Goal: Transaction & Acquisition: Book appointment/travel/reservation

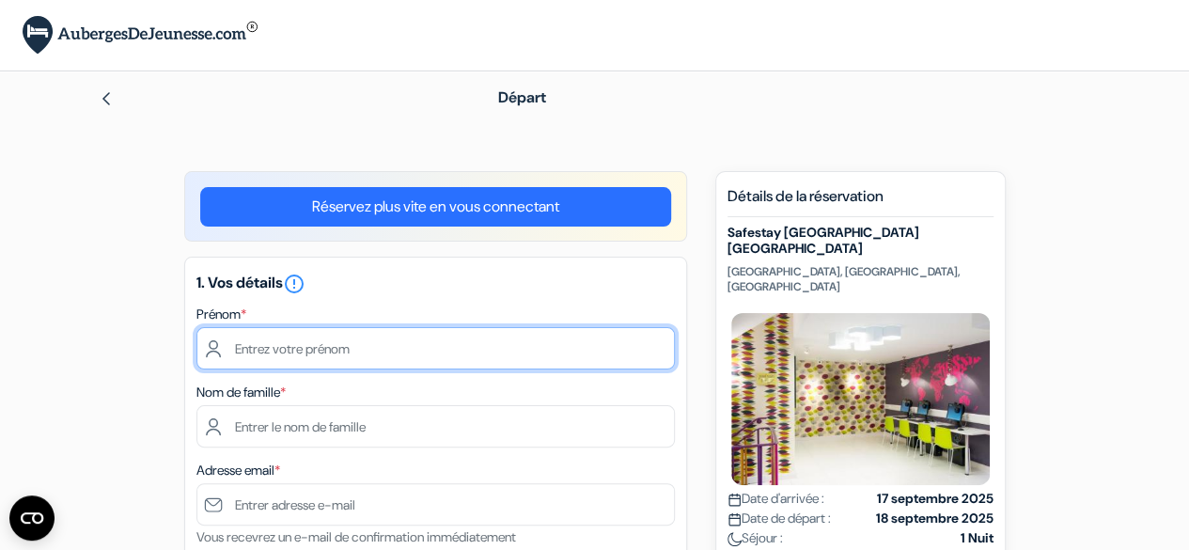
click at [329, 359] on input "text" at bounding box center [435, 348] width 479 height 42
type input "Céphise"
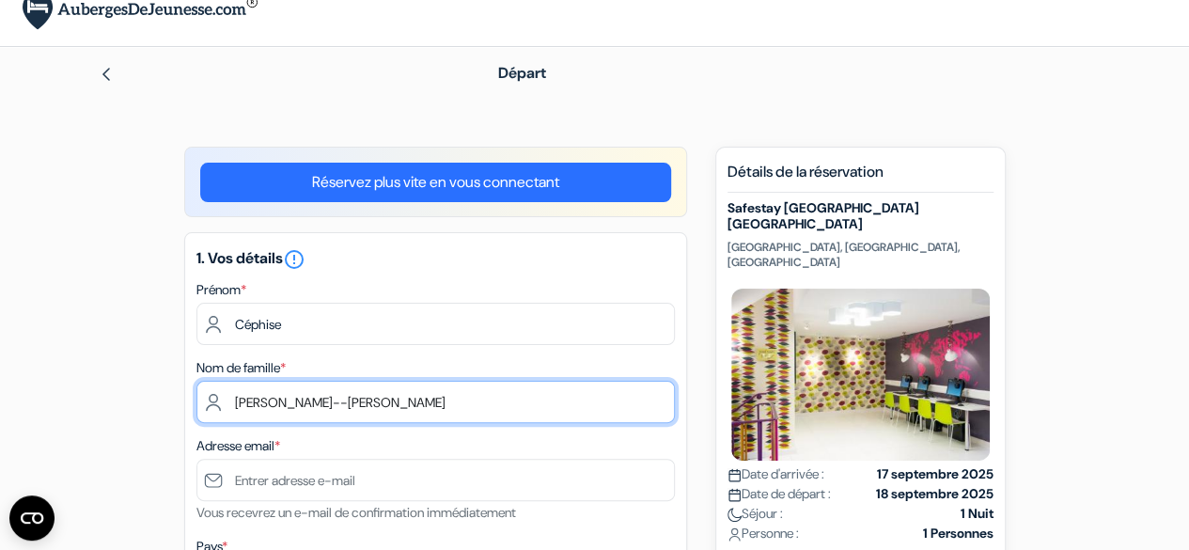
scroll to position [94, 0]
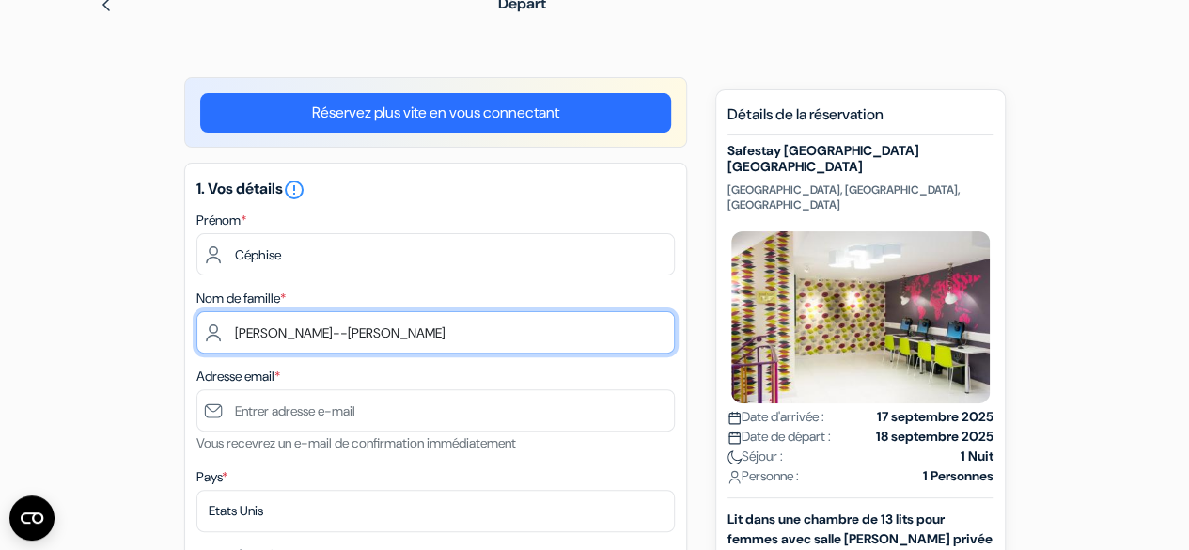
type input "[PERSON_NAME]--[PERSON_NAME]"
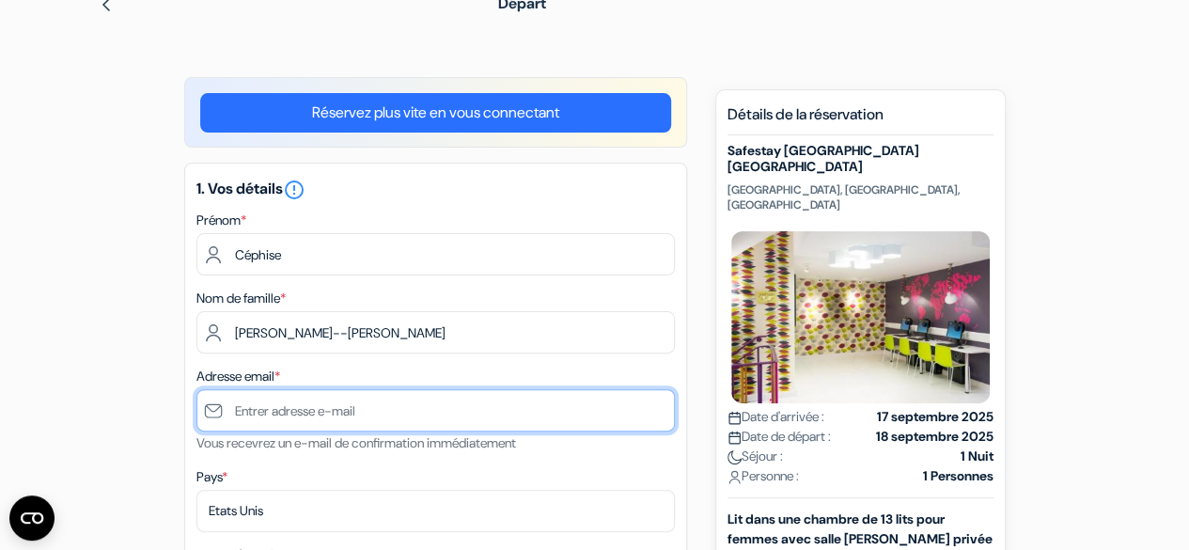
click at [351, 408] on input "text" at bounding box center [435, 410] width 479 height 42
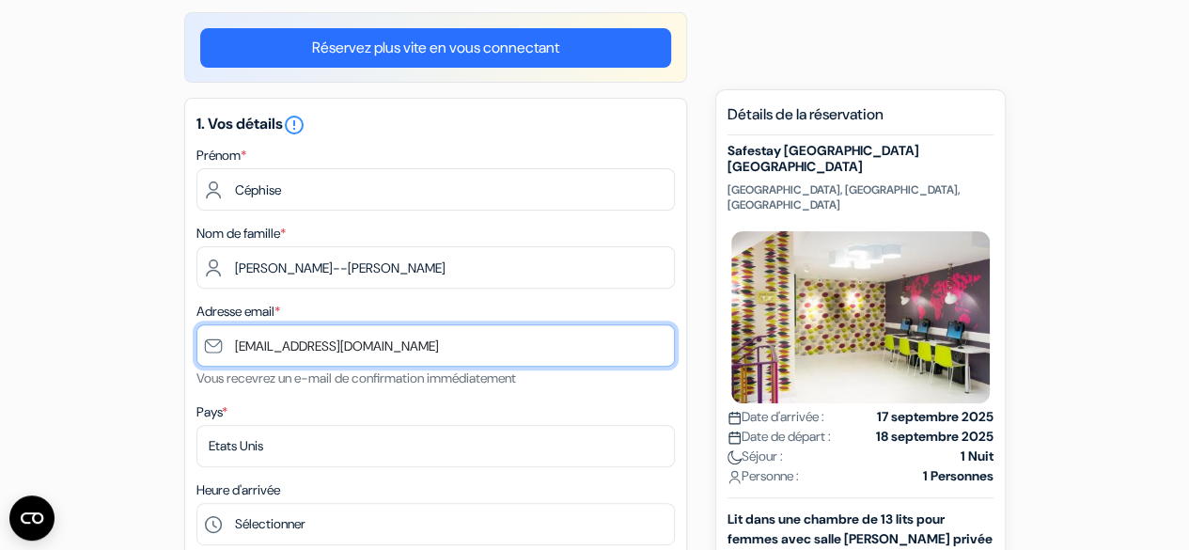
scroll to position [188, 0]
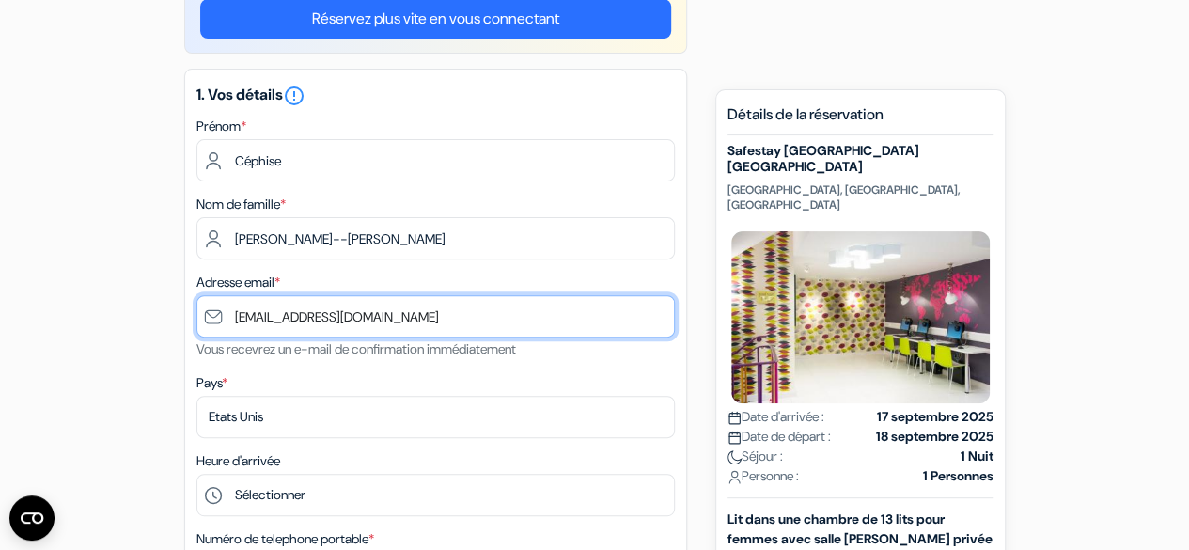
type input "[EMAIL_ADDRESS][DOMAIN_NAME]"
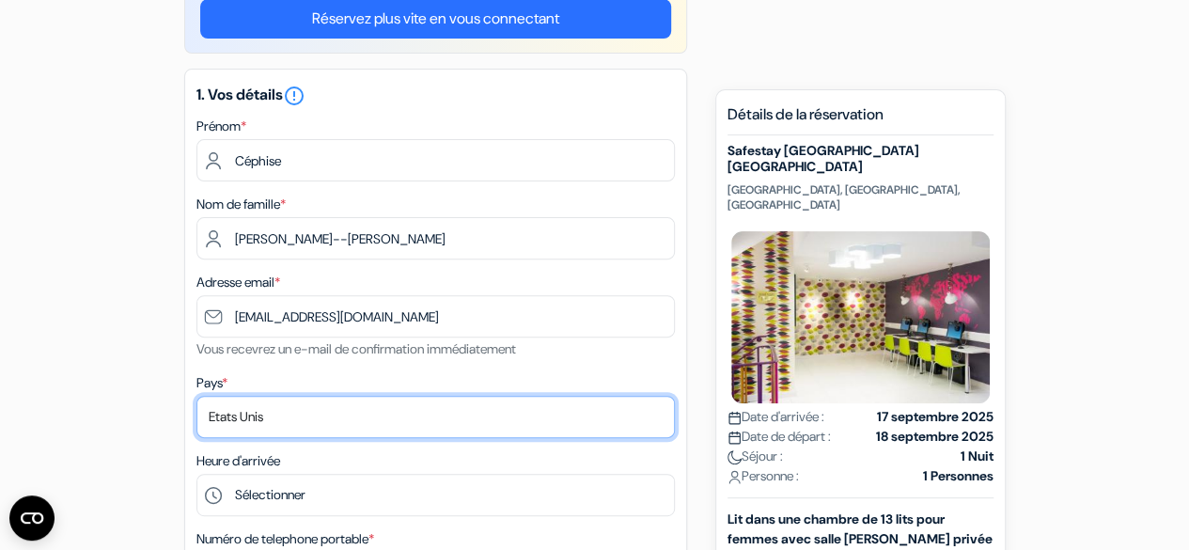
click at [294, 409] on select "Selectionner le pays Abkhazie [GEOGRAPHIC_DATA] [GEOGRAPHIC_DATA] Du [GEOGRAPHI…" at bounding box center [435, 417] width 479 height 42
select select "67"
click at [196, 398] on select "Selectionner le pays Abkhazie [GEOGRAPHIC_DATA] [GEOGRAPHIC_DATA] Du [GEOGRAPHI…" at bounding box center [435, 417] width 479 height 42
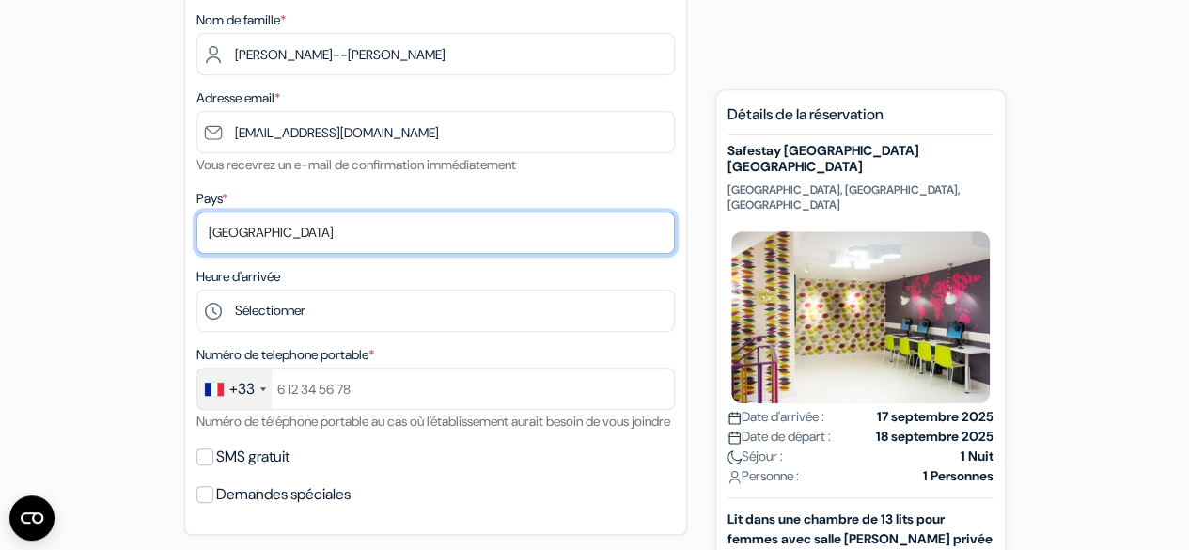
scroll to position [376, 0]
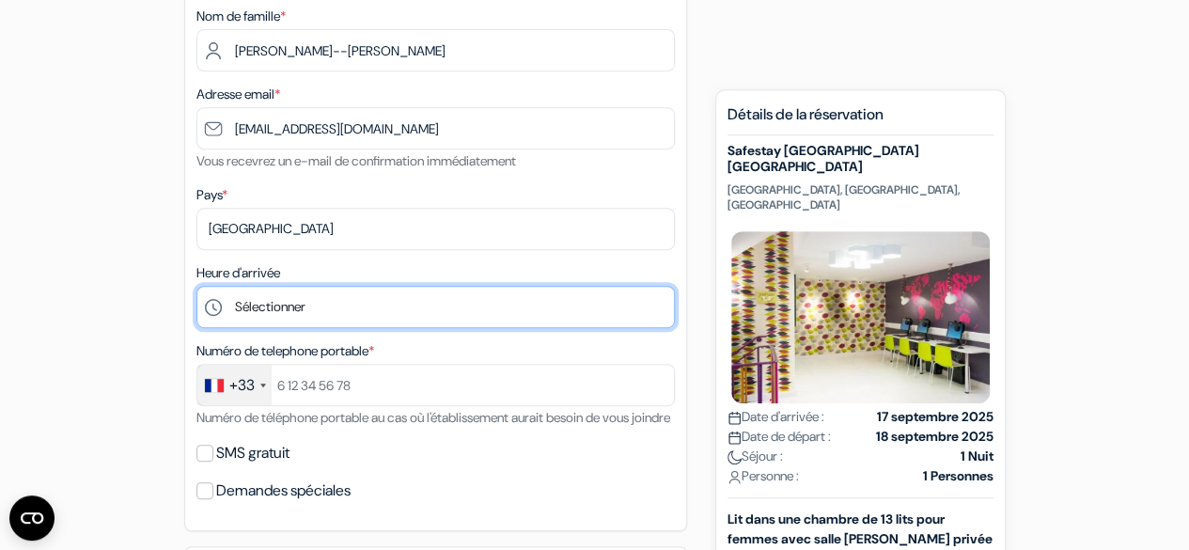
click at [295, 303] on select "Sélectionner 1:00 2:00 3:00 4:00 5:00 6:00 7:00 8:00 9:00 10:00 11:00 12:00 13:…" at bounding box center [435, 307] width 479 height 42
click at [196, 288] on select "Sélectionner 1:00 2:00 3:00 4:00 5:00 6:00 7:00 8:00 9:00 10:00 11:00 12:00 13:…" at bounding box center [435, 307] width 479 height 42
click at [323, 313] on select "Sélectionner 1:00 2:00 3:00 4:00 5:00 6:00 7:00 8:00 9:00 10:00 11:00 12:00 13:…" at bounding box center [435, 307] width 479 height 42
select select "13"
click at [196, 288] on select "Sélectionner 1:00 2:00 3:00 4:00 5:00 6:00 7:00 8:00 9:00 10:00 11:00 12:00 13:…" at bounding box center [435, 307] width 479 height 42
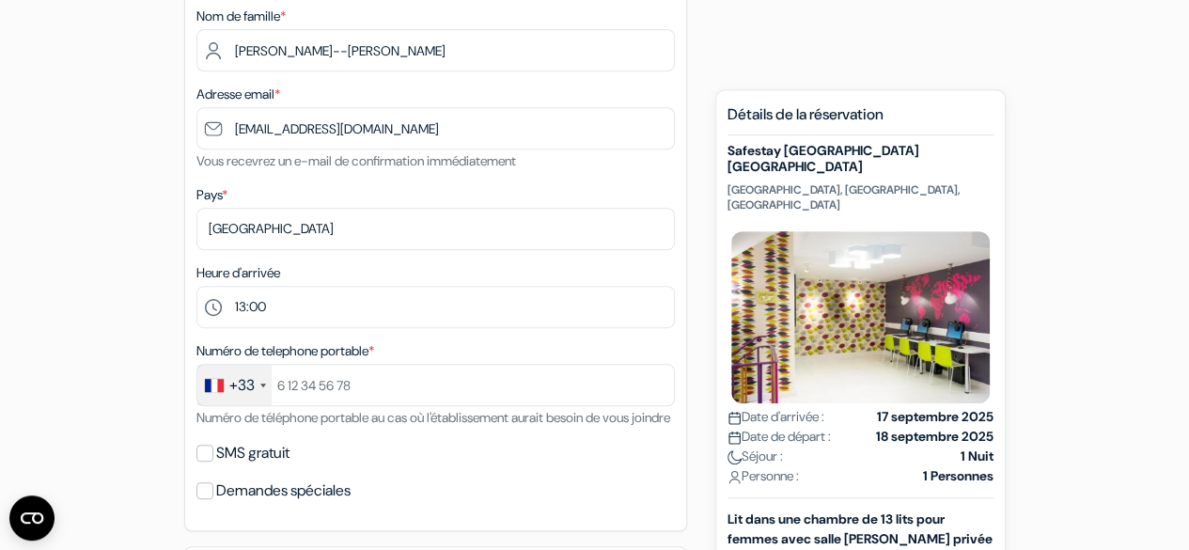
click at [470, 356] on div "Numéro de telephone portable * +33 [GEOGRAPHIC_DATA] +33 [GEOGRAPHIC_DATA] +44 …" at bounding box center [435, 383] width 479 height 89
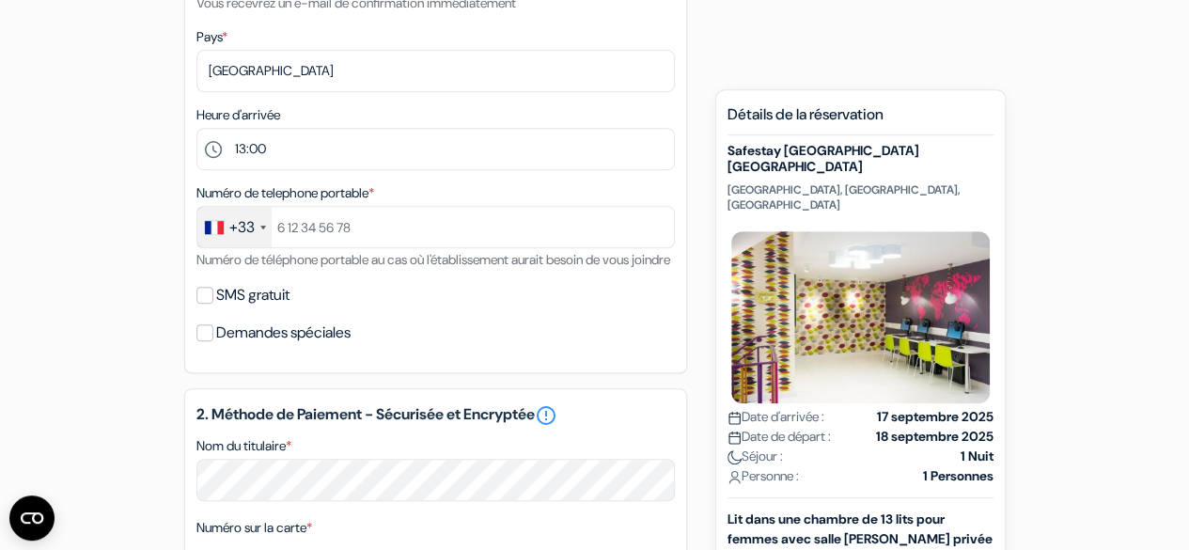
scroll to position [564, 0]
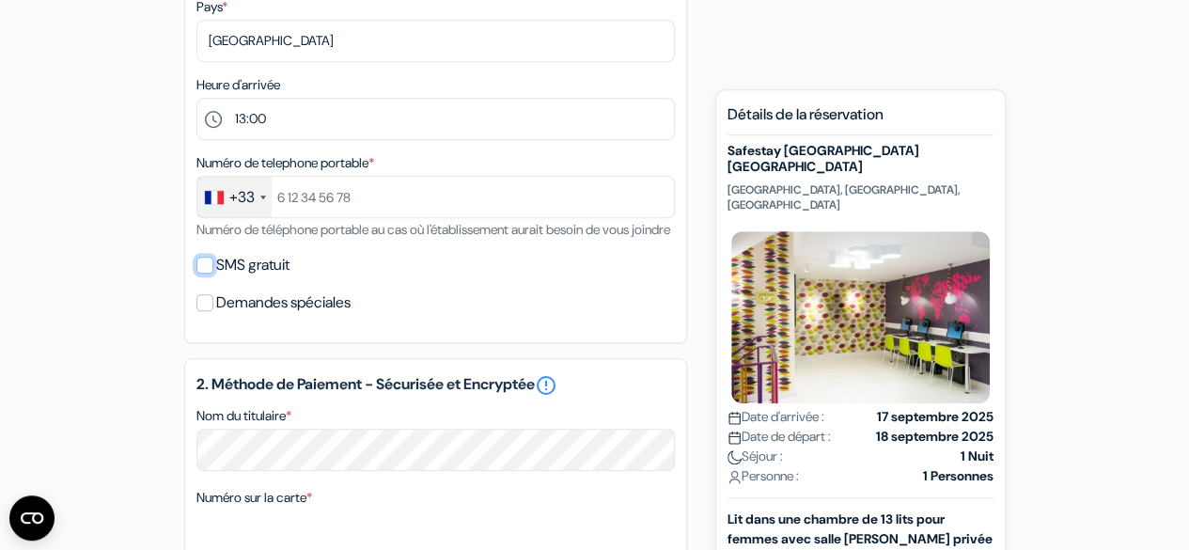
click at [209, 274] on input "SMS gratuit" at bounding box center [204, 265] width 17 height 17
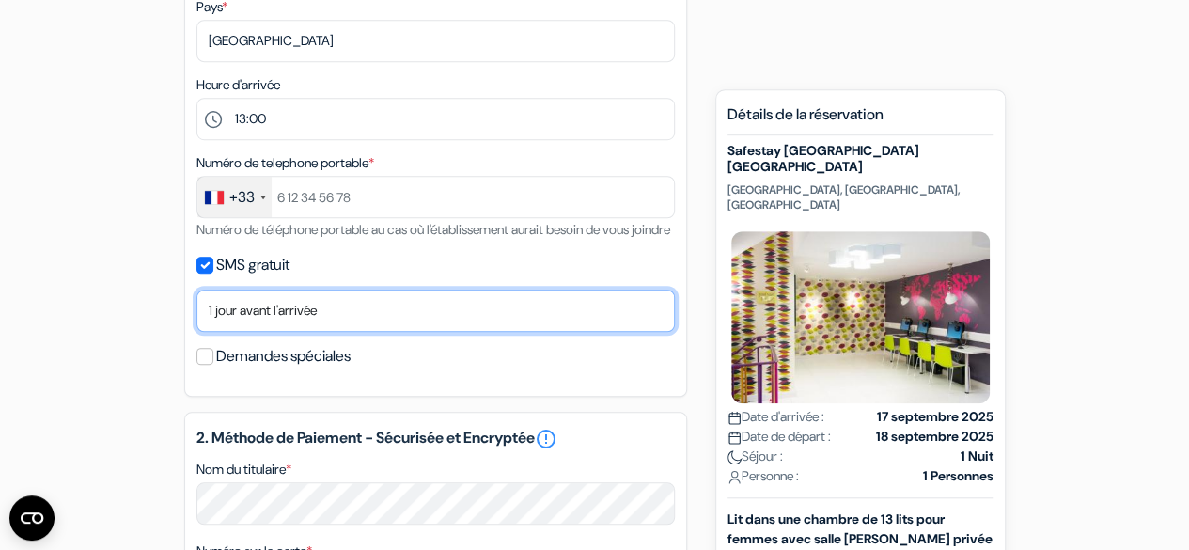
click at [273, 332] on select "Non merci Maintenant Le jour de votre arrivée 1 jour avant l'arrivée 2 jours av…" at bounding box center [435, 311] width 479 height 42
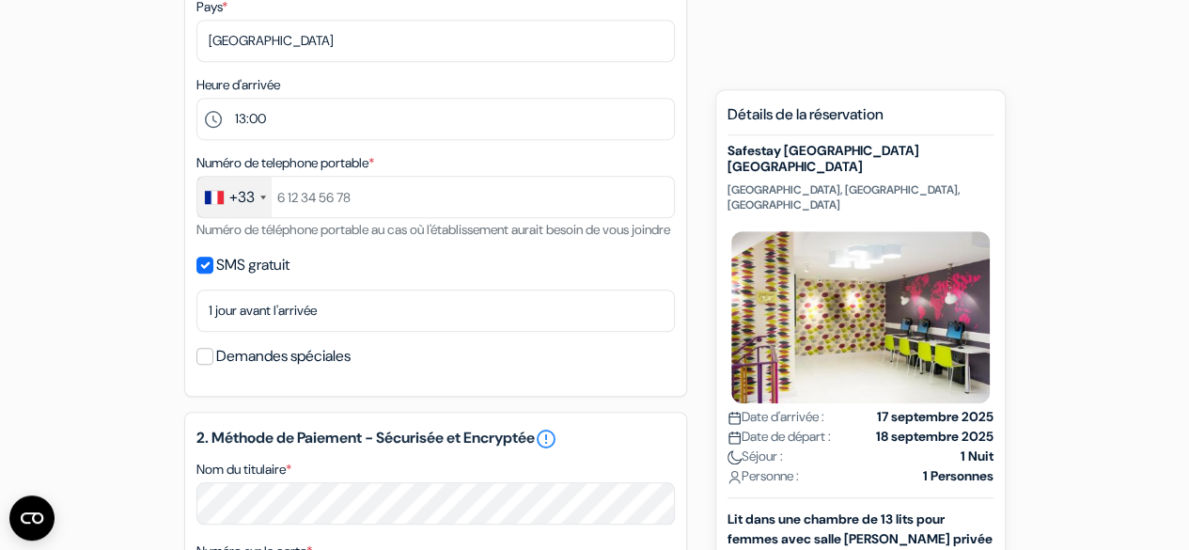
click at [256, 278] on label "SMS gratuit" at bounding box center [252, 265] width 73 height 26
click at [213, 274] on input "SMS gratuit" at bounding box center [204, 265] width 17 height 17
checkbox input "false"
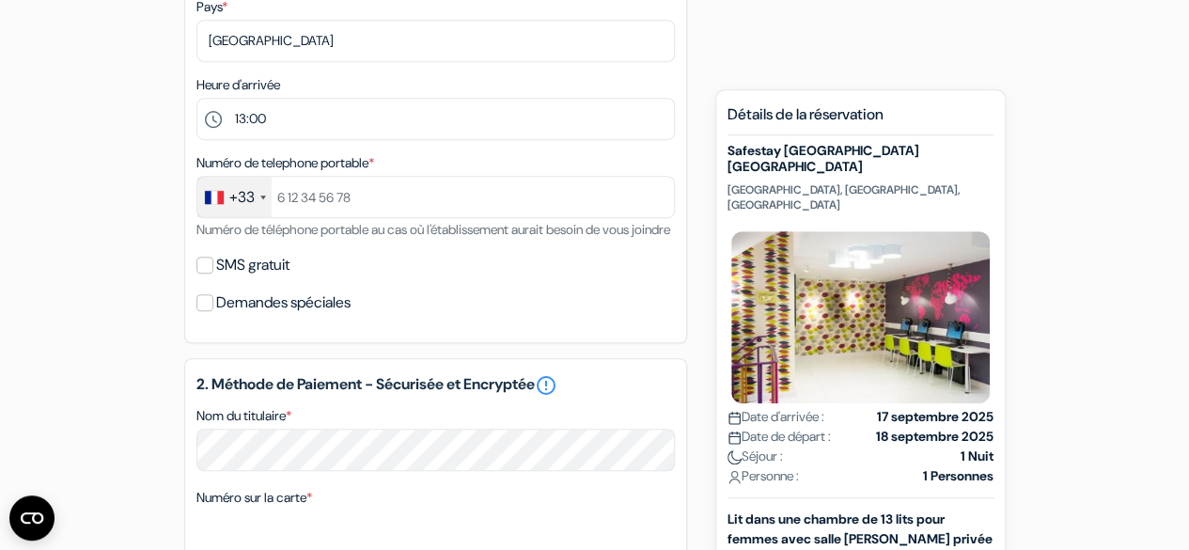
click at [219, 316] on label "Demandes spéciales" at bounding box center [283, 303] width 134 height 26
click at [213, 311] on input "Demandes spéciales" at bounding box center [204, 302] width 17 height 17
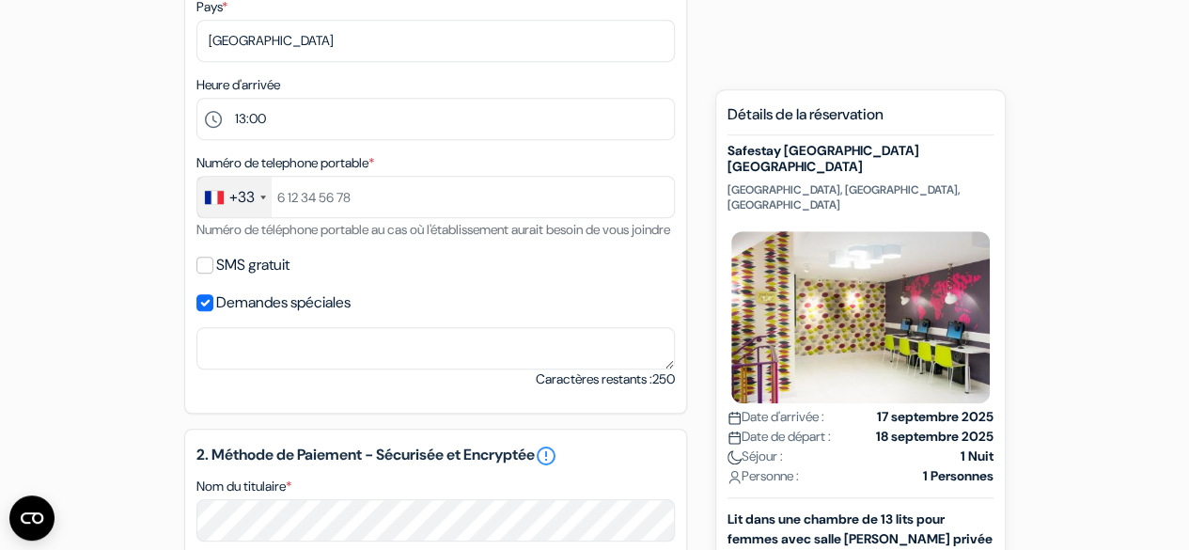
click at [219, 316] on label "Demandes spéciales" at bounding box center [283, 303] width 134 height 26
click at [213, 311] on input "Demandes spéciales" at bounding box center [204, 302] width 17 height 17
checkbox input "false"
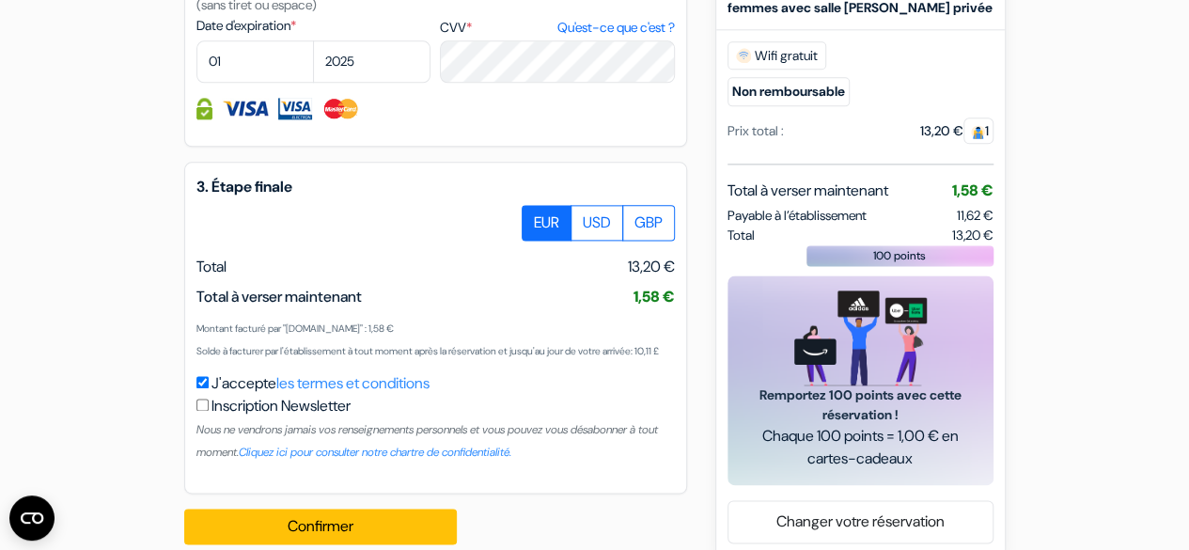
scroll to position [1203, 0]
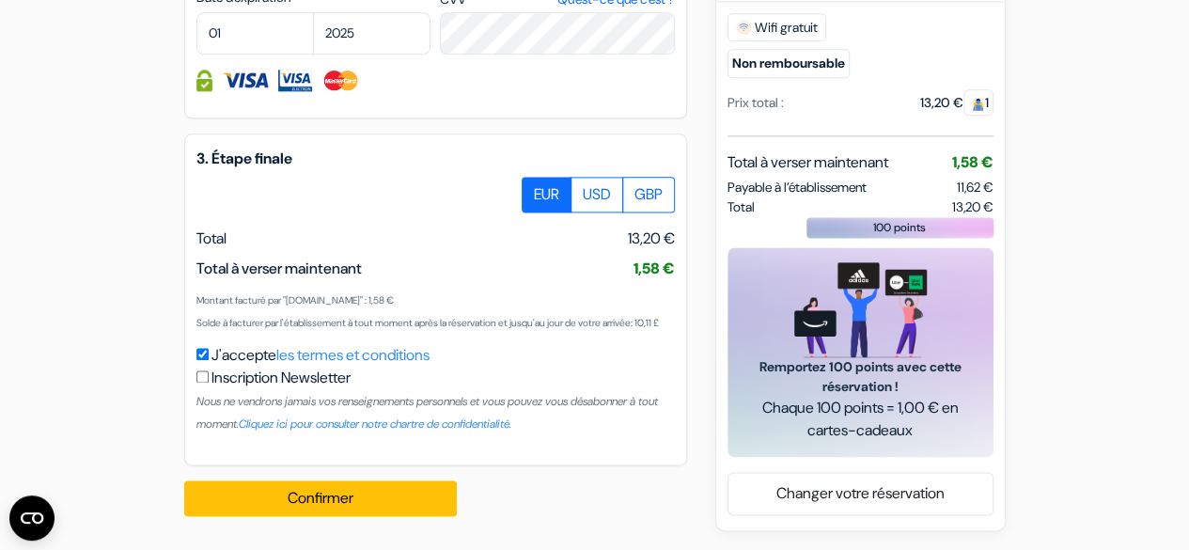
drag, startPoint x: 260, startPoint y: 276, endPoint x: 659, endPoint y: 311, distance: 400.1
click at [659, 311] on div "Montant facturé par "[DOMAIN_NAME]" : 1,58 € Solde à facturer par l'établisseme…" at bounding box center [435, 310] width 479 height 45
click at [642, 326] on div "Montant facturé par "[DOMAIN_NAME]" : 1,58 € Solde à facturer par l'établisseme…" at bounding box center [435, 310] width 479 height 45
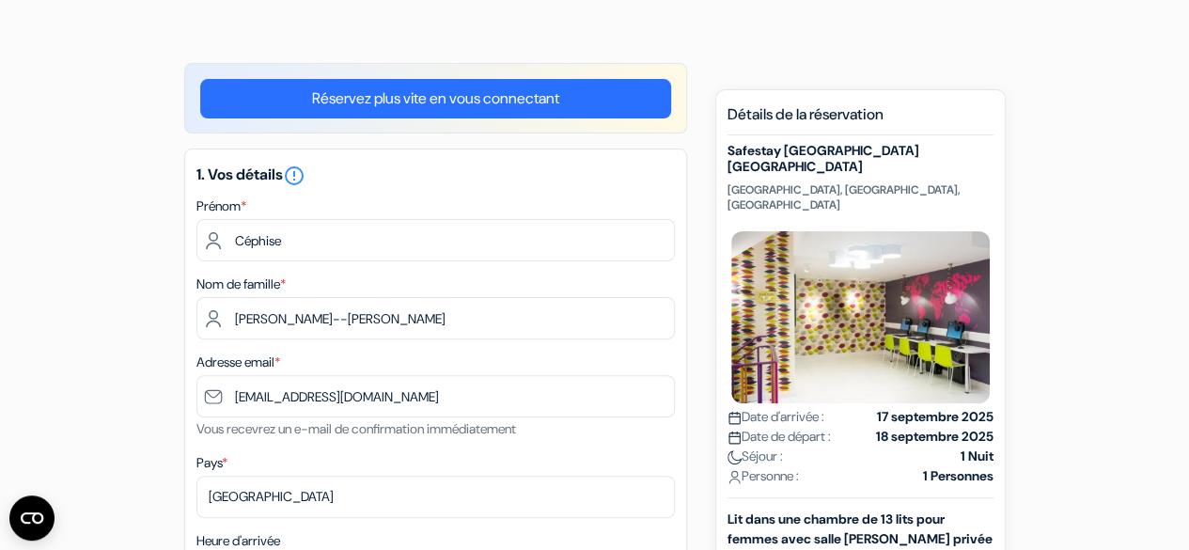
scroll to position [0, 0]
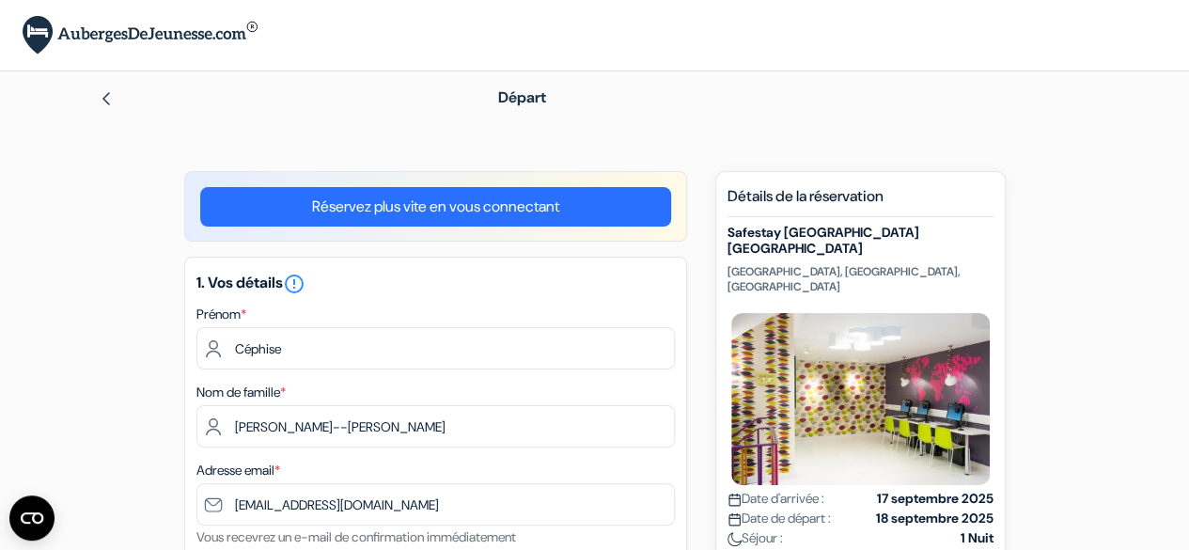
click at [107, 99] on img at bounding box center [106, 98] width 15 height 15
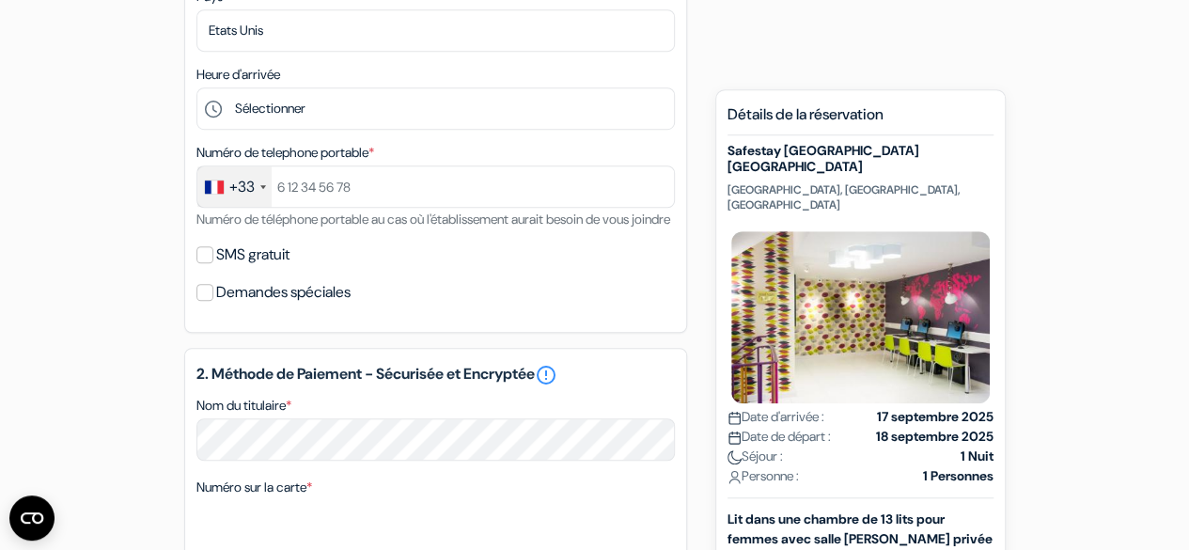
scroll to position [470, 0]
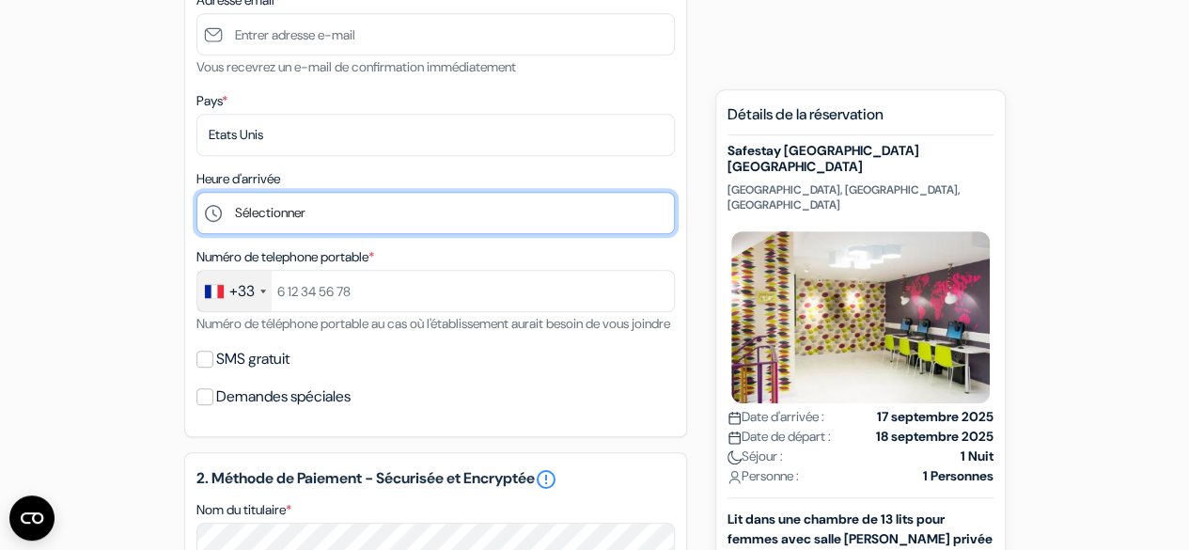
click at [308, 215] on select "Sélectionner 1:00 2:00 3:00 4:00 5:00 6:00 7:00 8:00 9:00 10:00 11:00 12:00 13:…" at bounding box center [435, 213] width 479 height 42
select select "12"
click at [196, 194] on select "Sélectionner 1:00 2:00 3:00 4:00 5:00 6:00 7:00 8:00 9:00 10:00 11:00 12:00 13:…" at bounding box center [435, 213] width 479 height 42
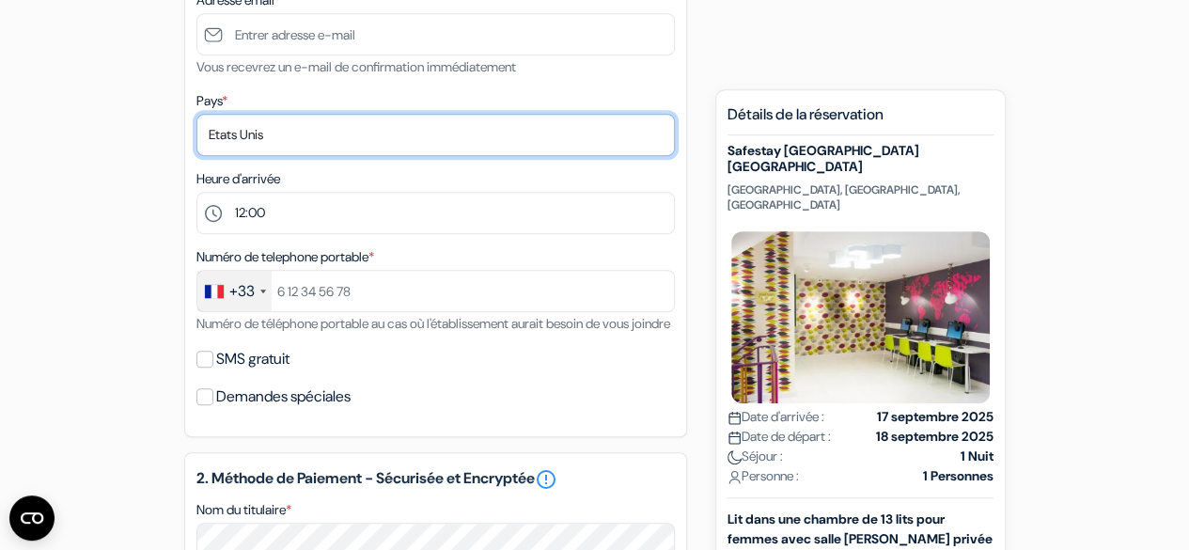
click at [334, 125] on select "Selectionner le pays Abkhazie [GEOGRAPHIC_DATA] [GEOGRAPHIC_DATA] Du [GEOGRAPHI…" at bounding box center [435, 135] width 479 height 42
select select "67"
click at [196, 116] on select "Selectionner le pays Abkhazie [GEOGRAPHIC_DATA] [GEOGRAPHIC_DATA] Du [GEOGRAPHI…" at bounding box center [435, 135] width 479 height 42
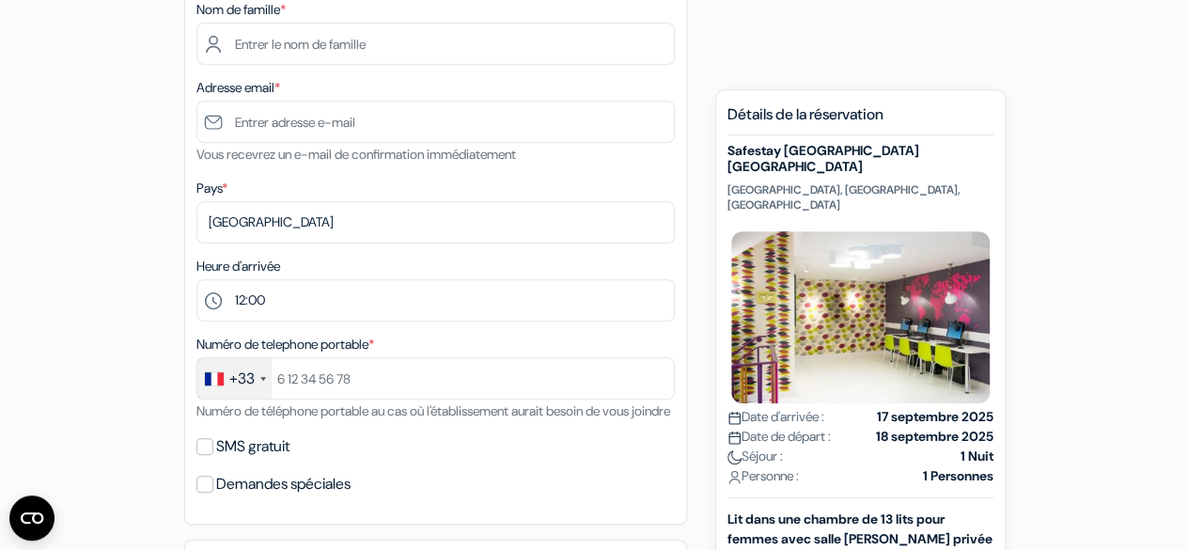
scroll to position [188, 0]
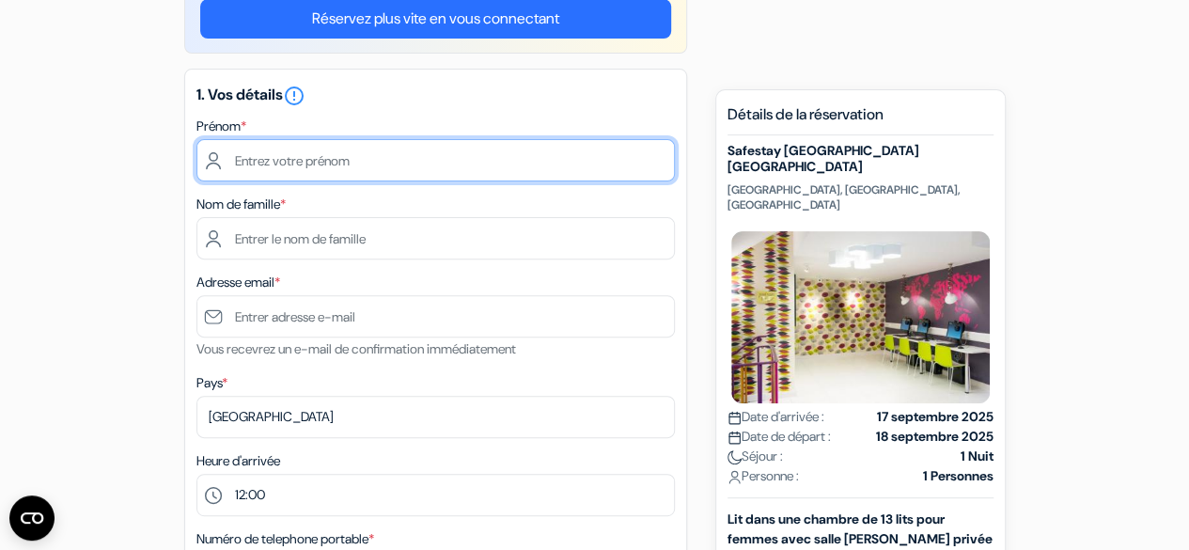
click at [286, 164] on input "text" at bounding box center [435, 160] width 479 height 42
type input "[PERSON_NAME]--[PERSON_NAME]"
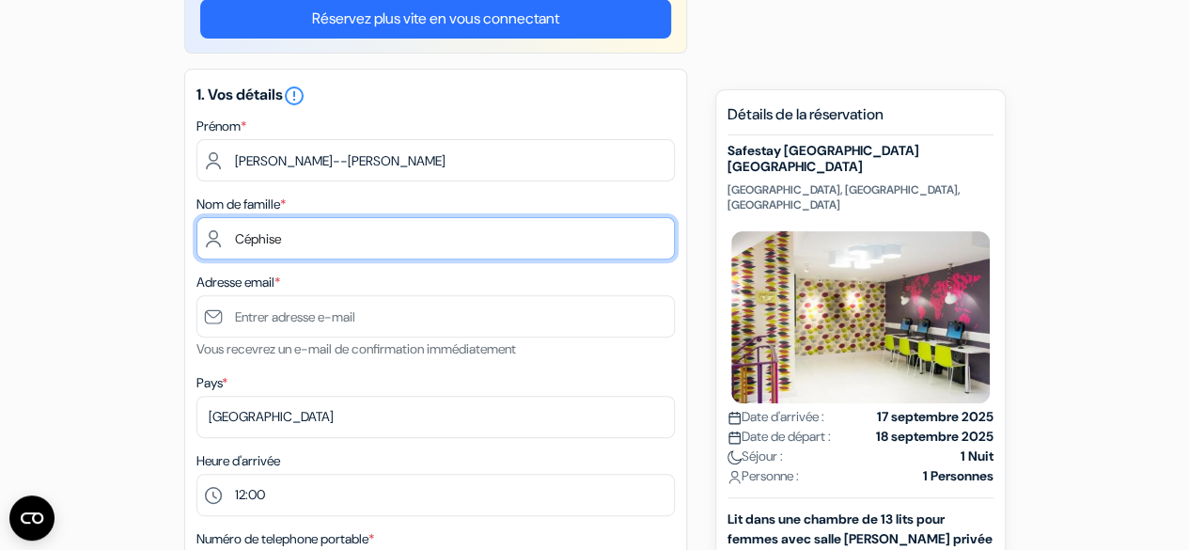
type input "Céphise"
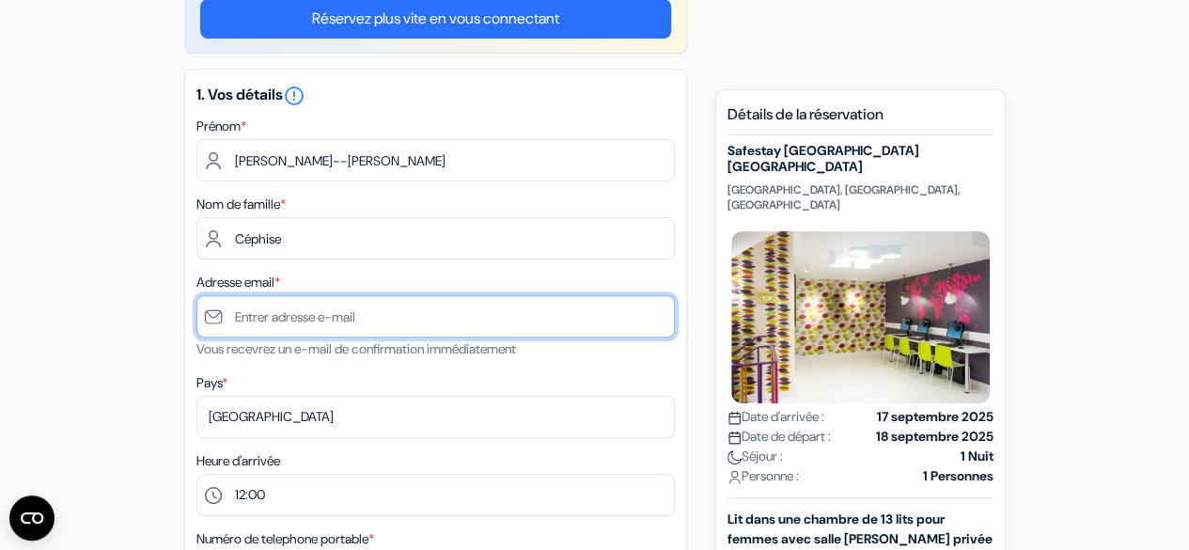
click at [301, 306] on input "text" at bounding box center [435, 316] width 479 height 42
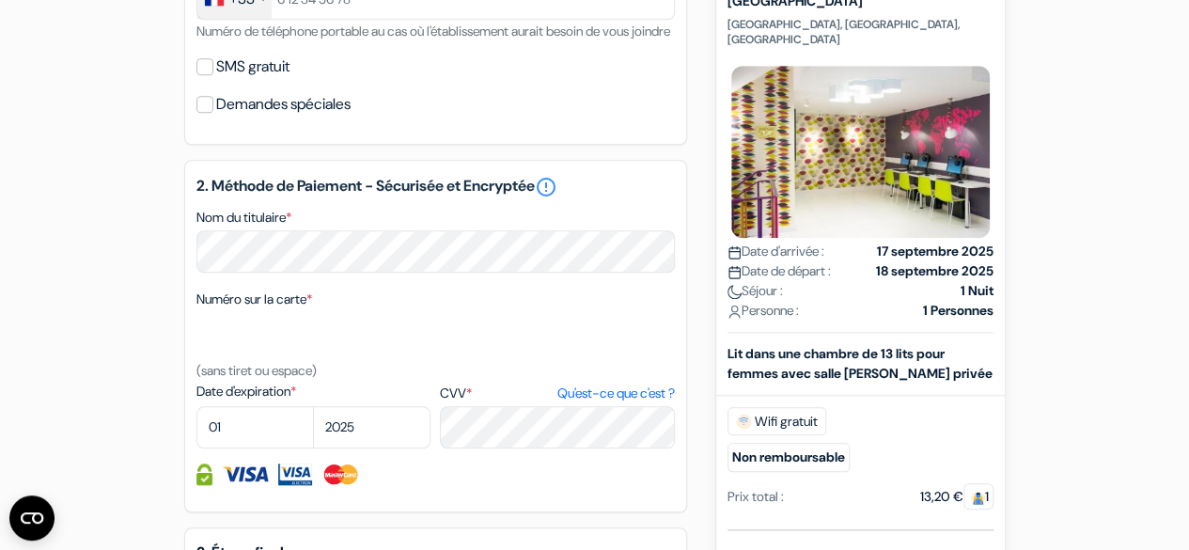
scroll to position [846, 0]
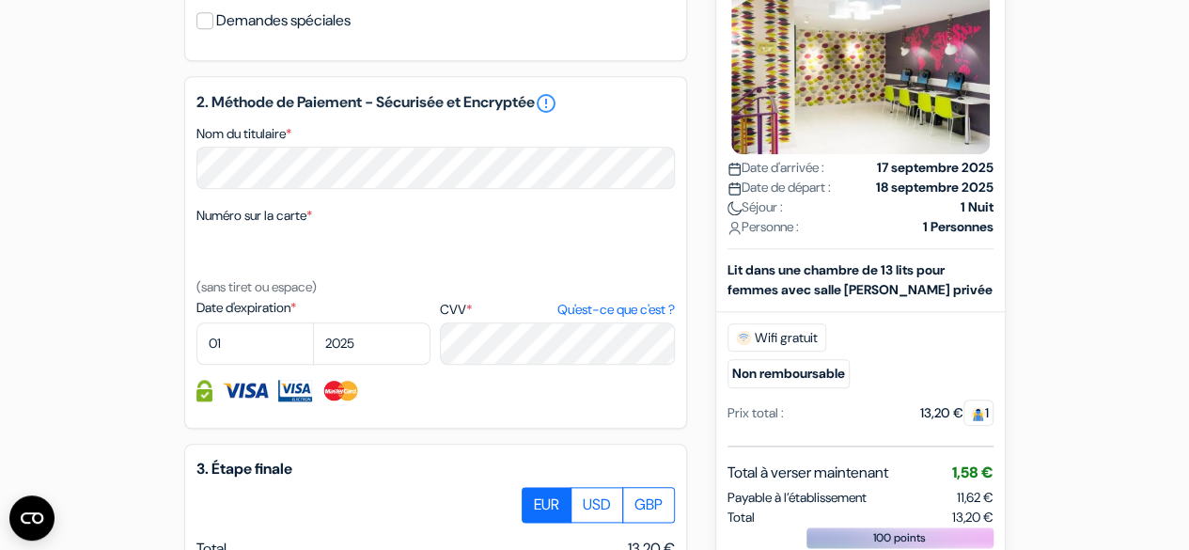
type input "[EMAIL_ADDRESS][DOMAIN_NAME]"
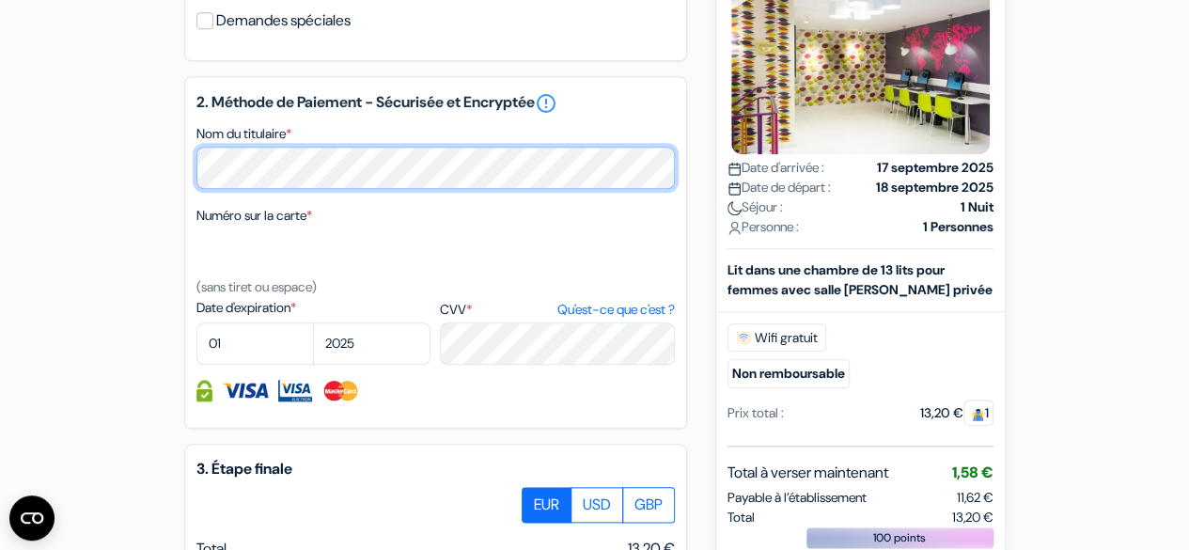
click at [157, 198] on div "add_box Safestay London Kensington Holland Park Holland Walk, Londres, Angleter…" at bounding box center [595, 83] width 1072 height 1516
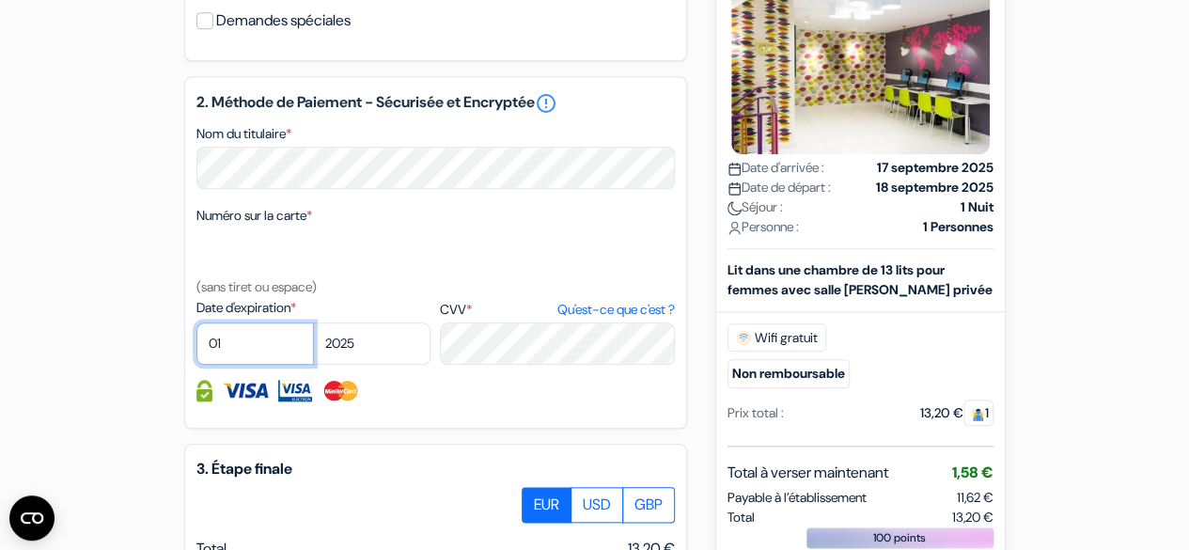
click at [276, 365] on select "01 02 03 04 05 06 07 08 09 10 11 12" at bounding box center [255, 343] width 118 height 42
select select "12"
click at [196, 349] on select "01 02 03 04 05 06 07 08 09 10 11 12" at bounding box center [255, 343] width 118 height 42
click at [363, 365] on select "2025 2026 2027 2028 2029 2030 2031 2032 2033 2034 2035 2036 2037 2038 2039 2040…" at bounding box center [372, 343] width 118 height 42
click at [365, 365] on select "2025 2026 2027 2028 2029 2030 2031 2032 2033 2034 2035 2036 2037 2038 2039 2040…" at bounding box center [372, 343] width 118 height 42
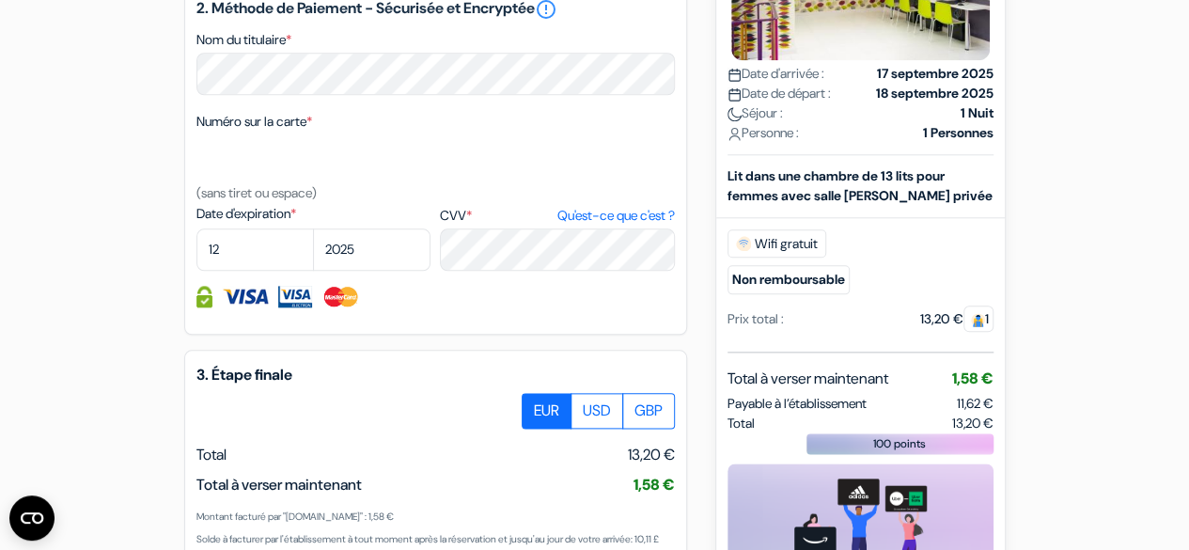
scroll to position [1128, 0]
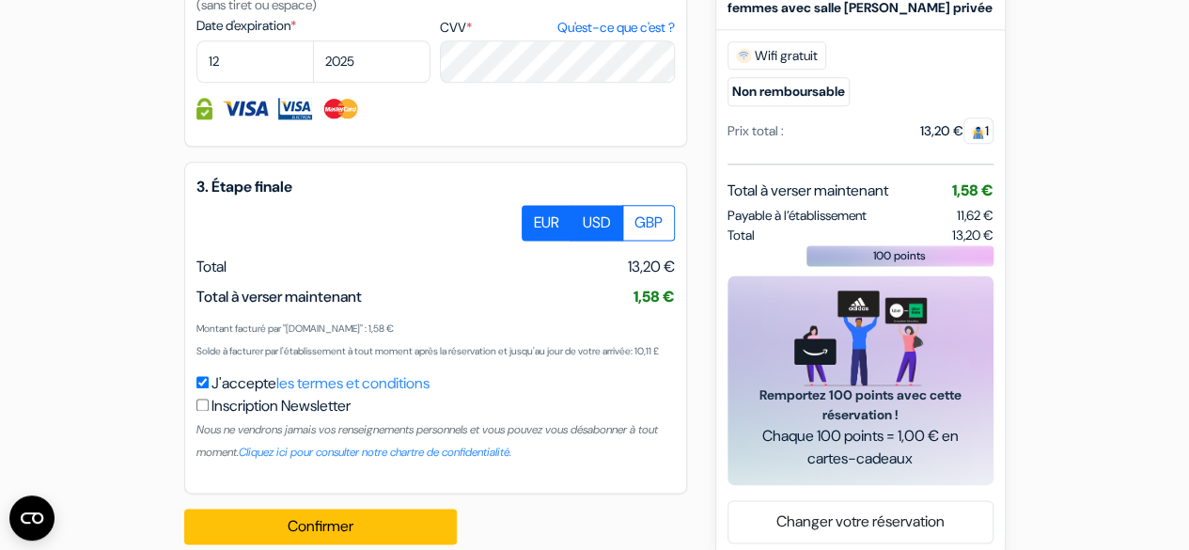
click at [603, 241] on label "USD" at bounding box center [597, 223] width 53 height 36
click at [535, 217] on input "USD" at bounding box center [529, 211] width 12 height 12
radio input "true"
click at [557, 241] on label "EUR" at bounding box center [547, 223] width 50 height 36
click at [535, 217] on input "EUR" at bounding box center [529, 211] width 12 height 12
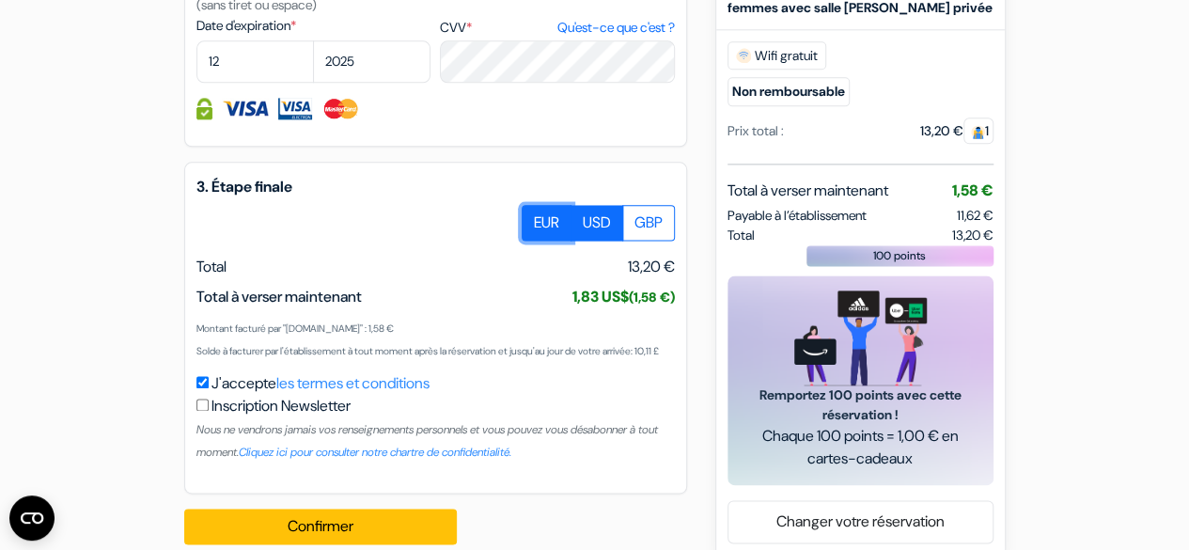
radio input "true"
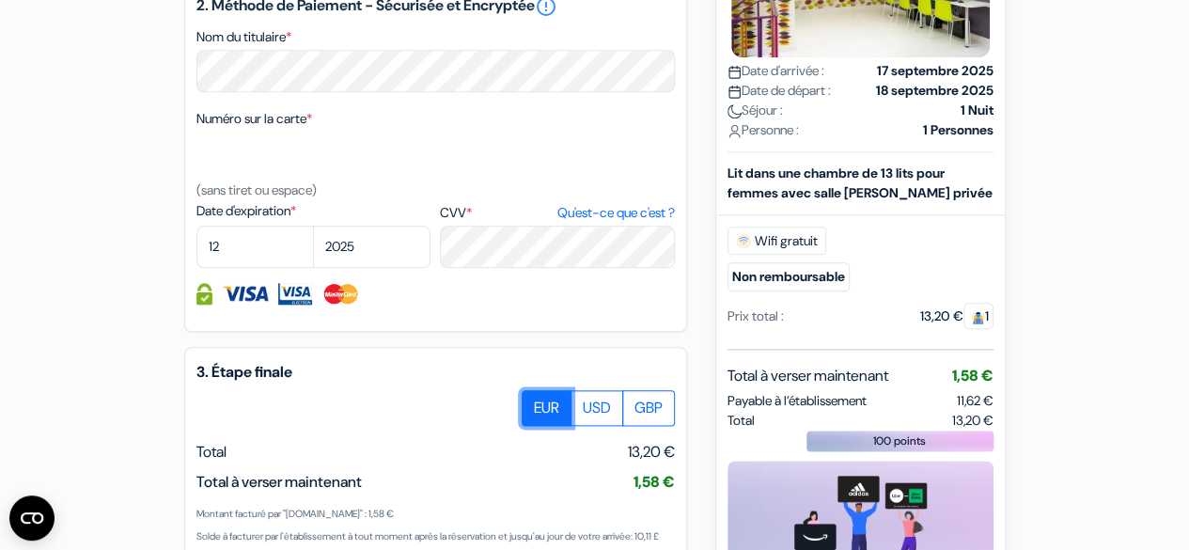
scroll to position [921, 0]
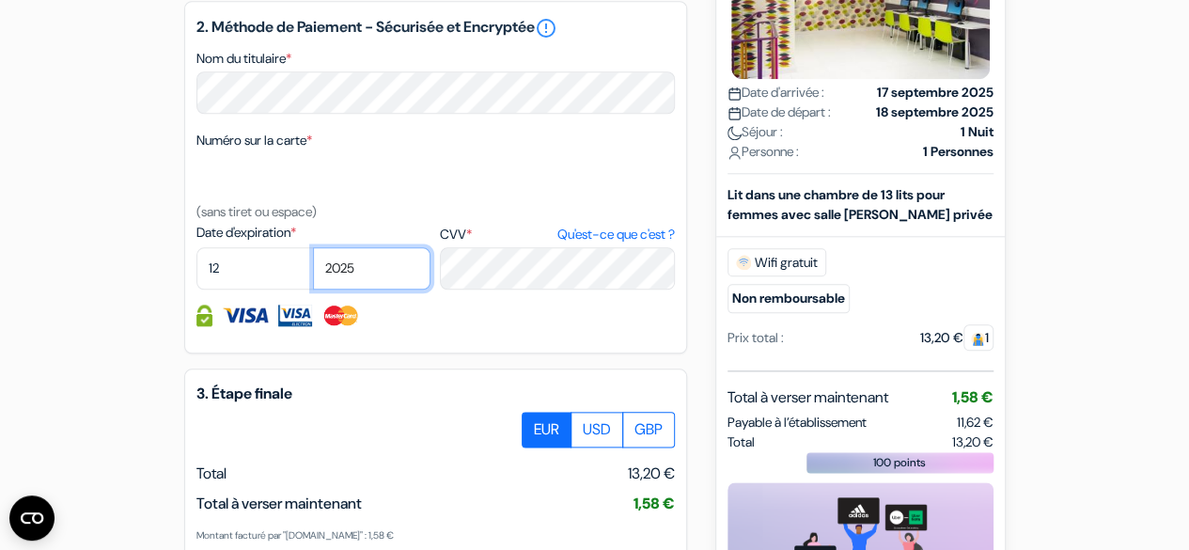
click at [380, 290] on select "2025 2026 2027 2028 2029 2030 2031 2032 2033 2034 2035 2036 2037 2038 2039 2040…" at bounding box center [372, 268] width 118 height 42
select select "2026"
click at [313, 274] on select "2025 2026 2027 2028 2029 2030 2031 2032 2033 2034 2035 2036 2037 2038 2039 2040…" at bounding box center [372, 268] width 118 height 42
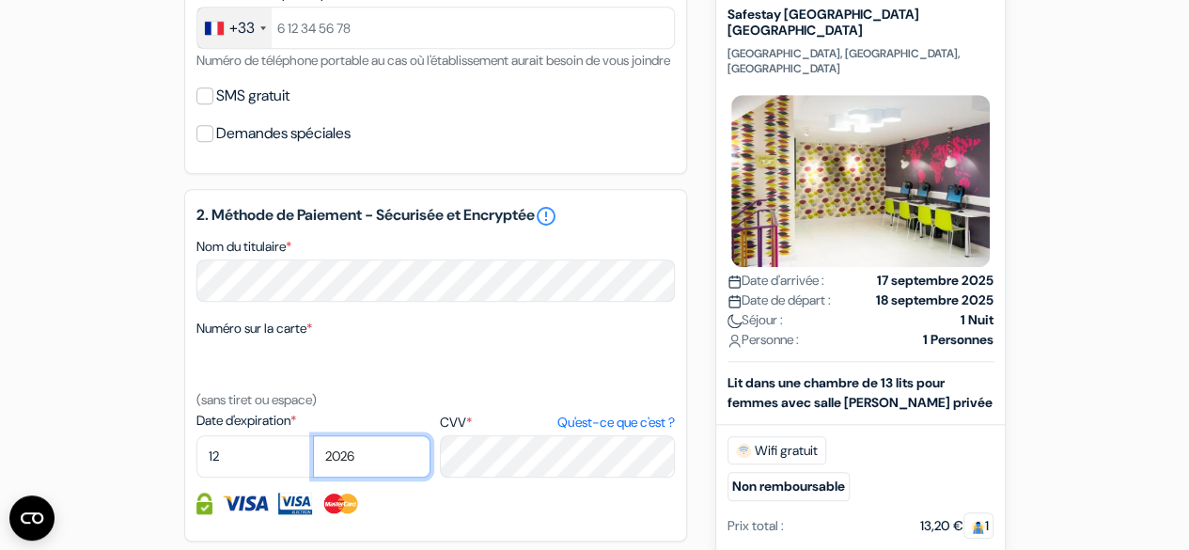
scroll to position [1203, 0]
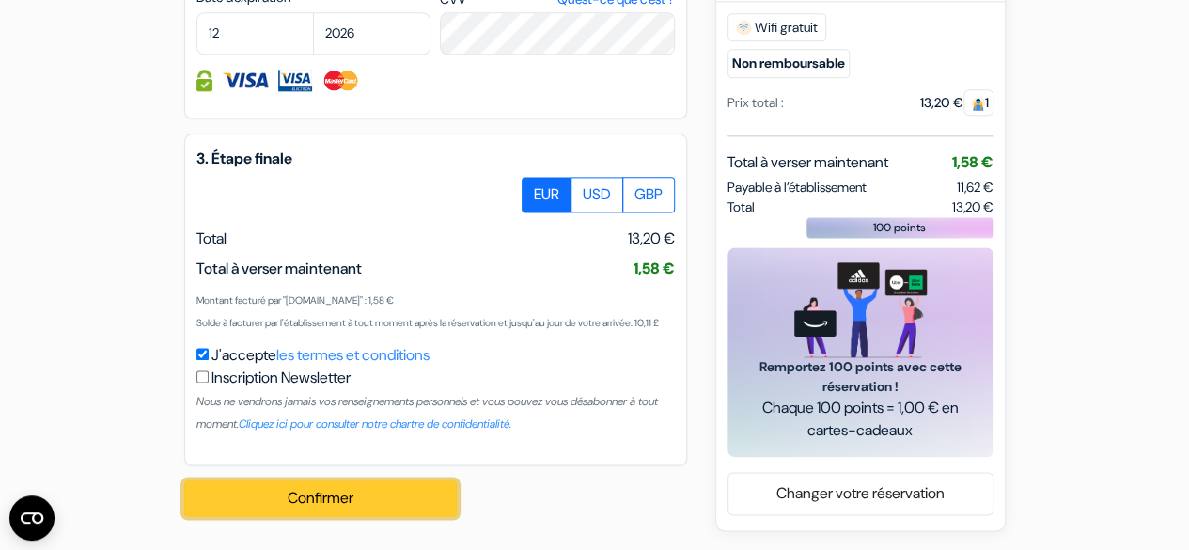
click at [379, 490] on button "Confirmer Loading..." at bounding box center [320, 498] width 273 height 36
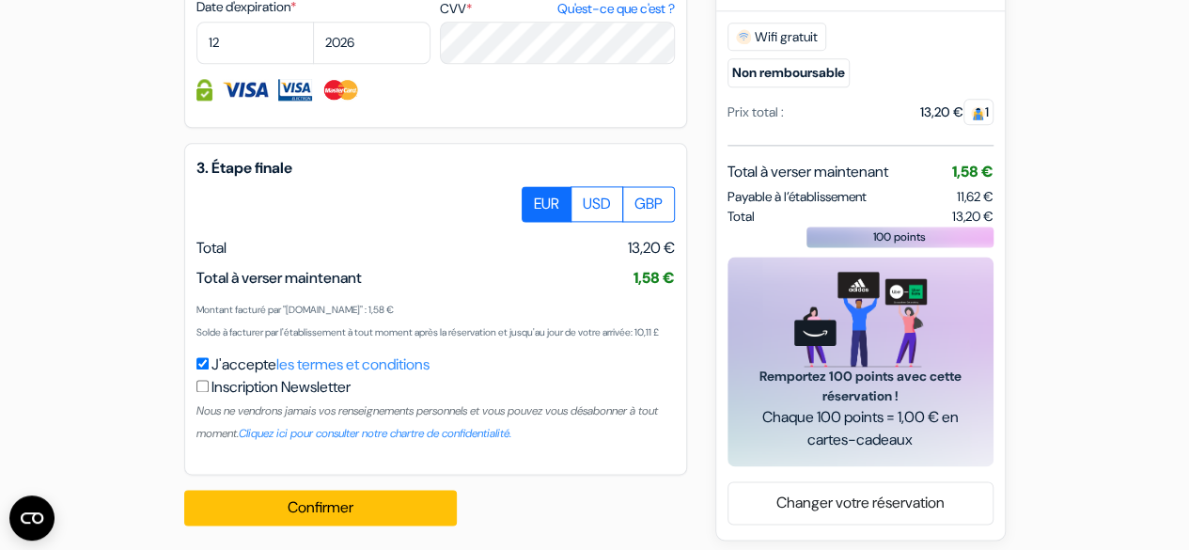
scroll to position [1209, 0]
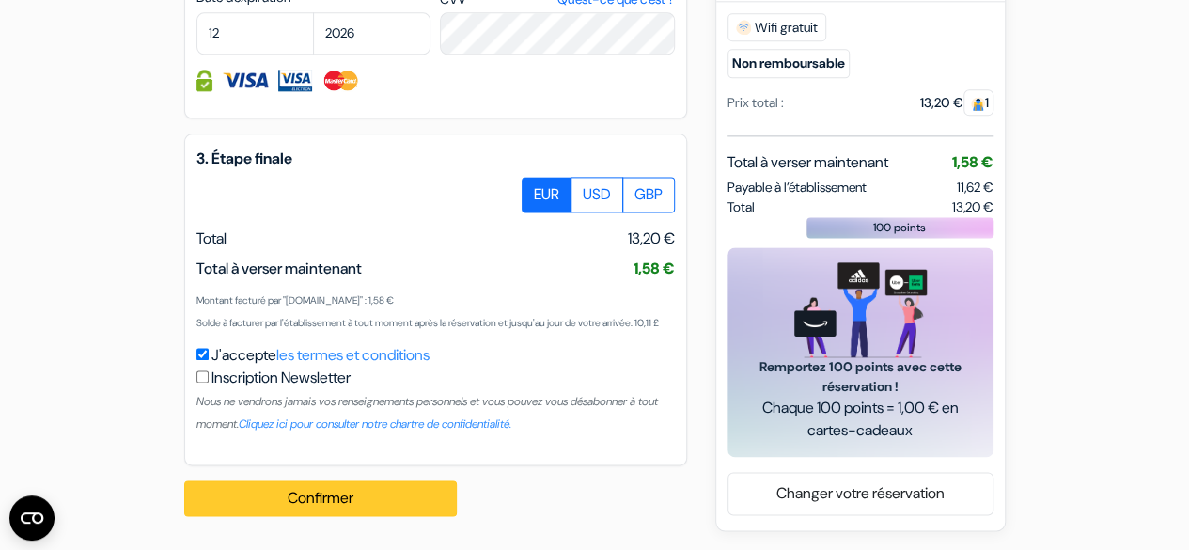
type input "766036199"
click at [333, 497] on button "Confirmer Loading..." at bounding box center [320, 498] width 273 height 36
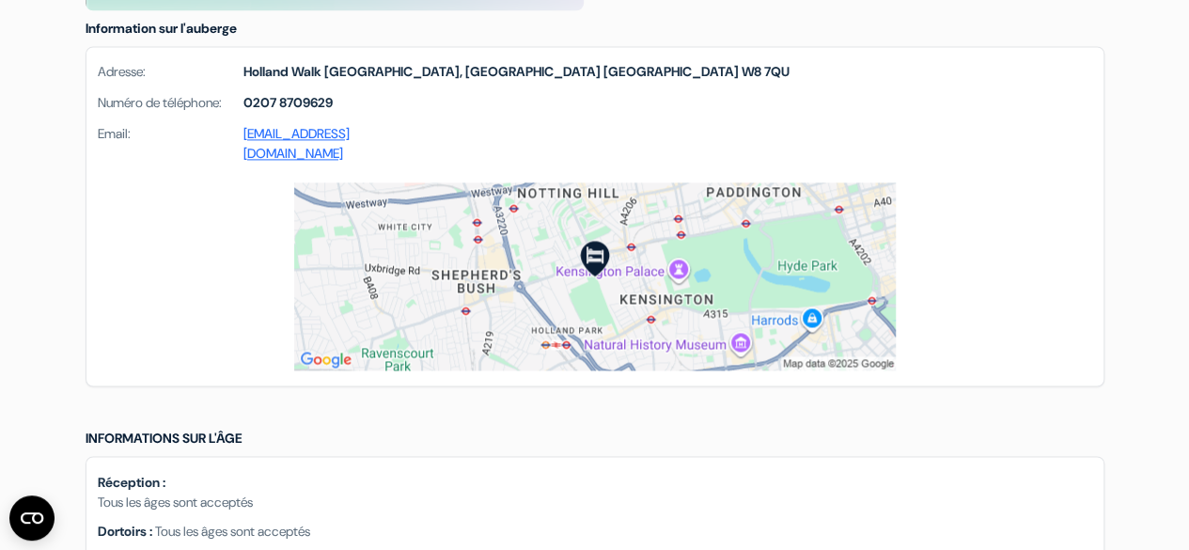
scroll to position [1316, 0]
